Goal: Task Accomplishment & Management: Use online tool/utility

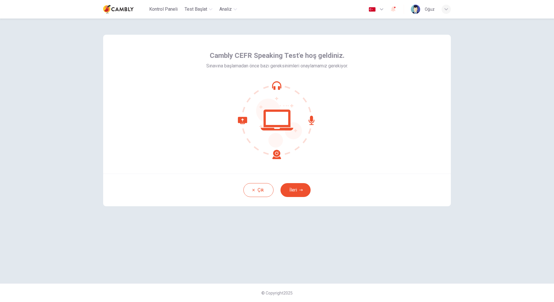
click at [297, 192] on button "İleri" at bounding box center [295, 190] width 30 height 14
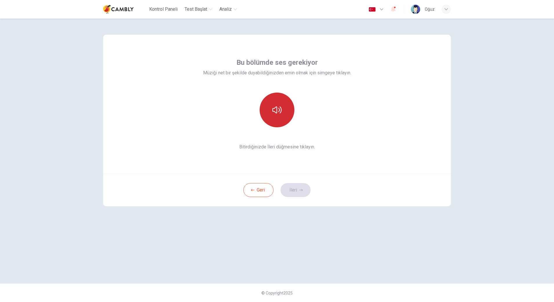
click at [277, 111] on icon "button" at bounding box center [276, 109] width 9 height 9
click at [296, 191] on button "İleri" at bounding box center [295, 190] width 30 height 14
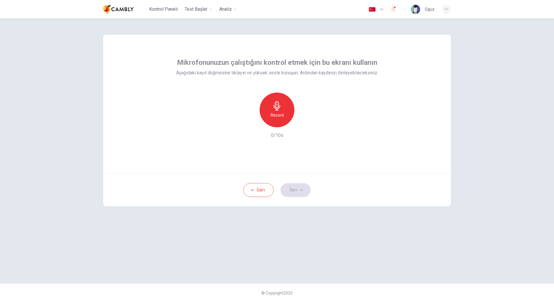
click at [278, 111] on div "Record" at bounding box center [276, 110] width 35 height 35
click at [281, 105] on icon "button" at bounding box center [276, 105] width 9 height 9
click at [280, 109] on icon "button" at bounding box center [276, 105] width 9 height 9
click at [297, 185] on button "İleri" at bounding box center [295, 190] width 30 height 14
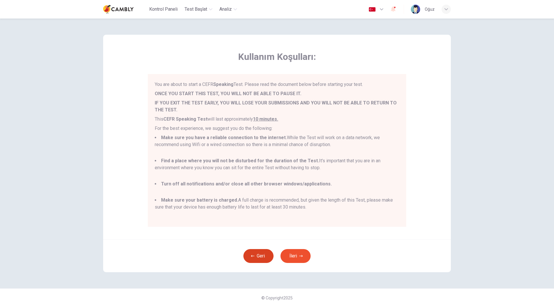
click at [257, 255] on button "Geri" at bounding box center [258, 256] width 30 height 14
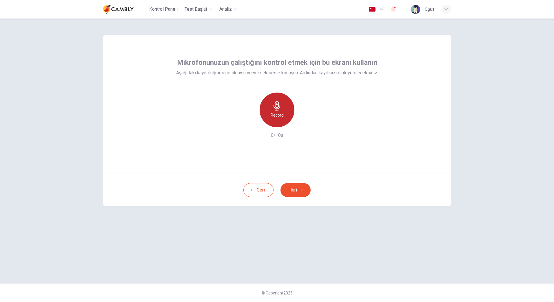
click at [284, 107] on div "Record" at bounding box center [276, 110] width 35 height 35
click at [304, 125] on icon "button" at bounding box center [304, 123] width 6 height 6
click at [299, 188] on button "İleri" at bounding box center [295, 190] width 30 height 14
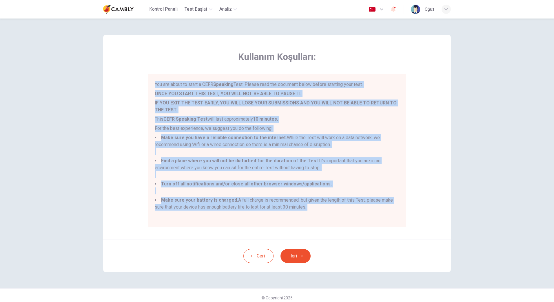
drag, startPoint x: 149, startPoint y: 76, endPoint x: 300, endPoint y: 197, distance: 193.9
click at [372, 221] on div "You are about to start a CEFR Speaking Test. Please read the document below bef…" at bounding box center [277, 150] width 258 height 153
click at [345, 180] on ul "Make sure you have a reliable connection to the internet. While the Test will w…" at bounding box center [277, 175] width 244 height 83
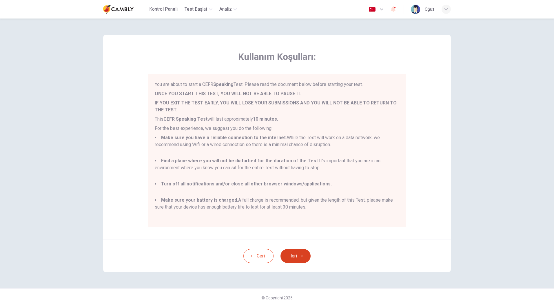
click at [299, 257] on icon "button" at bounding box center [300, 256] width 3 height 3
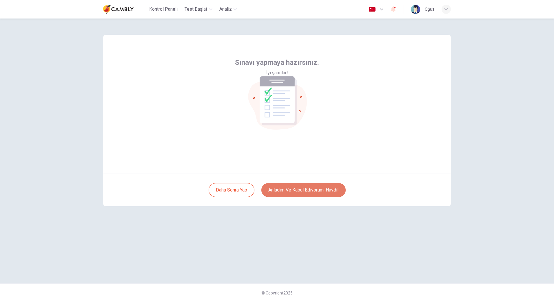
click at [310, 190] on button "Anladım ve kabul ediyorum. Haydi!" at bounding box center [303, 190] width 84 height 14
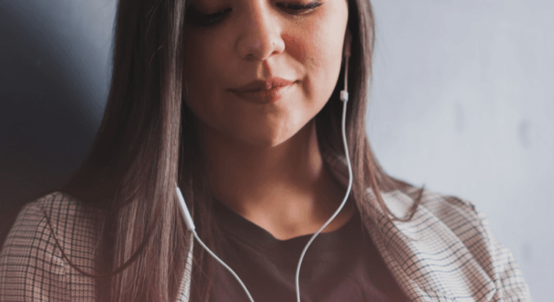
click at [18, 30] on button "Devam Et" at bounding box center [9, 41] width 18 height 23
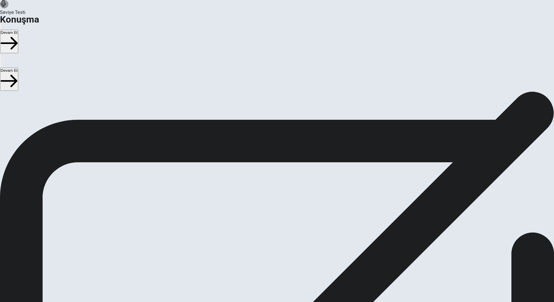
click at [270, 183] on button "Play Audio" at bounding box center [269, 183] width 1 height 6
click at [269, 184] on icon "Record Again" at bounding box center [269, 184] width 0 height 0
click at [285, 160] on div "Kaydı Durdur" at bounding box center [276, 195] width 17 height 70
click at [270, 185] on button "Play Audio" at bounding box center [269, 183] width 1 height 6
click at [18, 30] on button "Devam Et" at bounding box center [9, 41] width 18 height 23
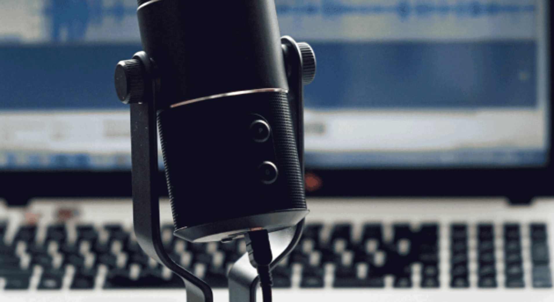
scroll to position [10, 0]
drag, startPoint x: 115, startPoint y: 88, endPoint x: 203, endPoint y: 169, distance: 119.1
click at [203, 123] on div "Speaking Section Directions In this Speaking test, you will be able to demonstr…" at bounding box center [277, 102] width 554 height 42
click at [18, 30] on button "Devam Et" at bounding box center [9, 41] width 18 height 23
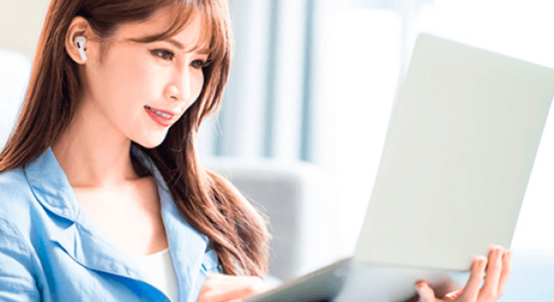
scroll to position [0, 0]
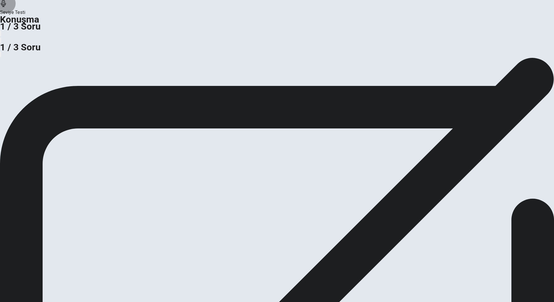
click at [1, 35] on icon "button" at bounding box center [1, 35] width 0 height 0
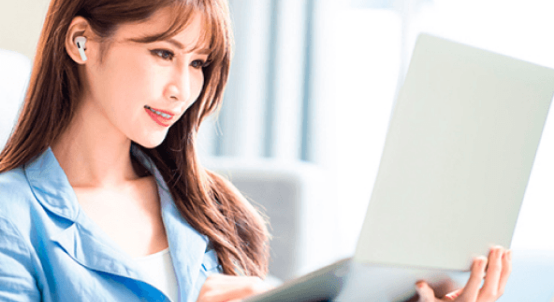
click at [369, 51] on div "Please Listen Carefully" at bounding box center [277, 47] width 554 height 7
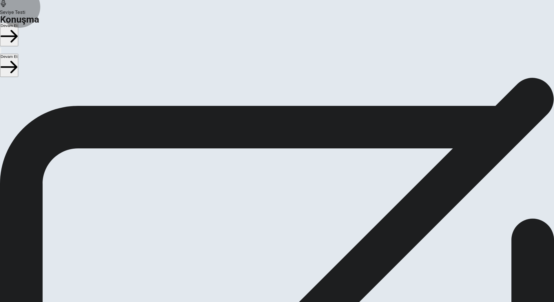
click at [18, 23] on button "Devam Et" at bounding box center [9, 34] width 18 height 23
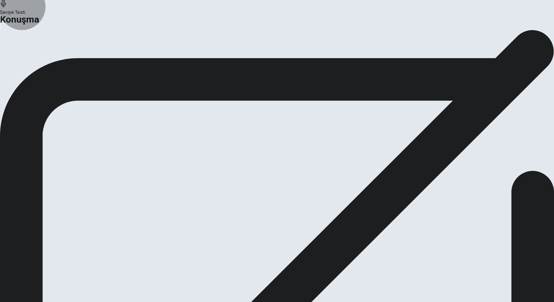
click at [44, 58] on button "Devam Et" at bounding box center [31, 55] width 25 height 8
